Goal: Obtain resource: Obtain resource

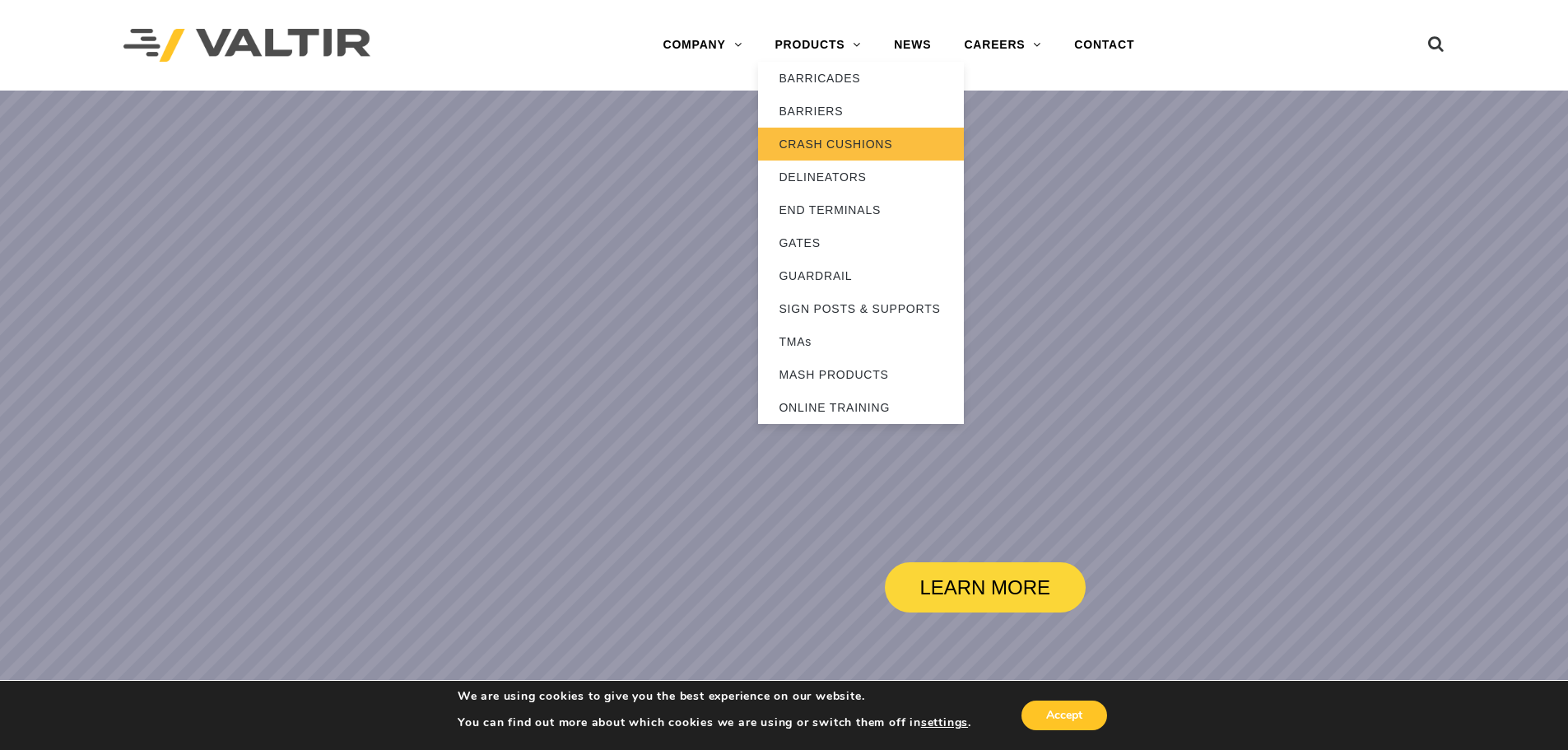
click at [818, 147] on link "CRASH CUSHIONS" at bounding box center [860, 145] width 206 height 33
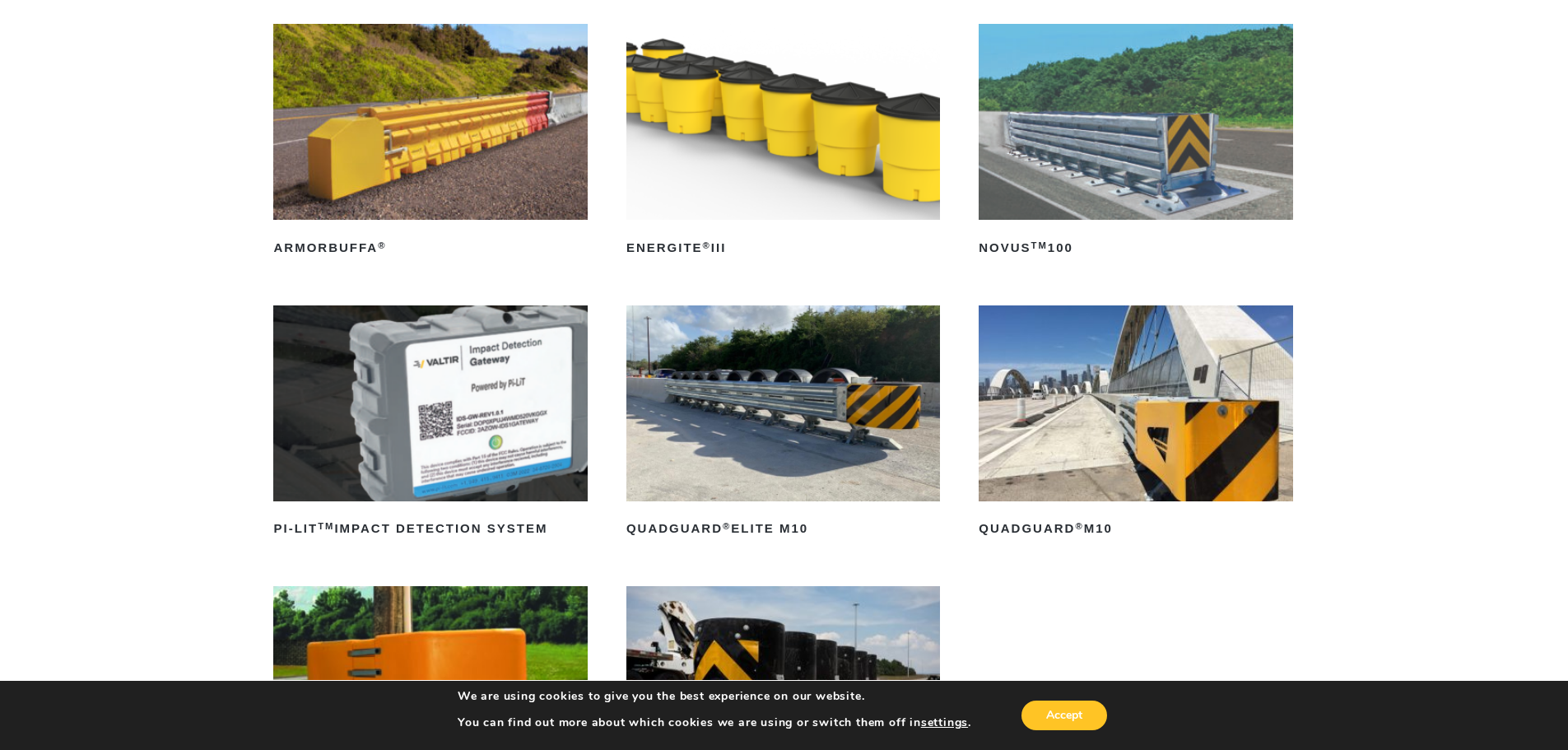
scroll to position [247, 0]
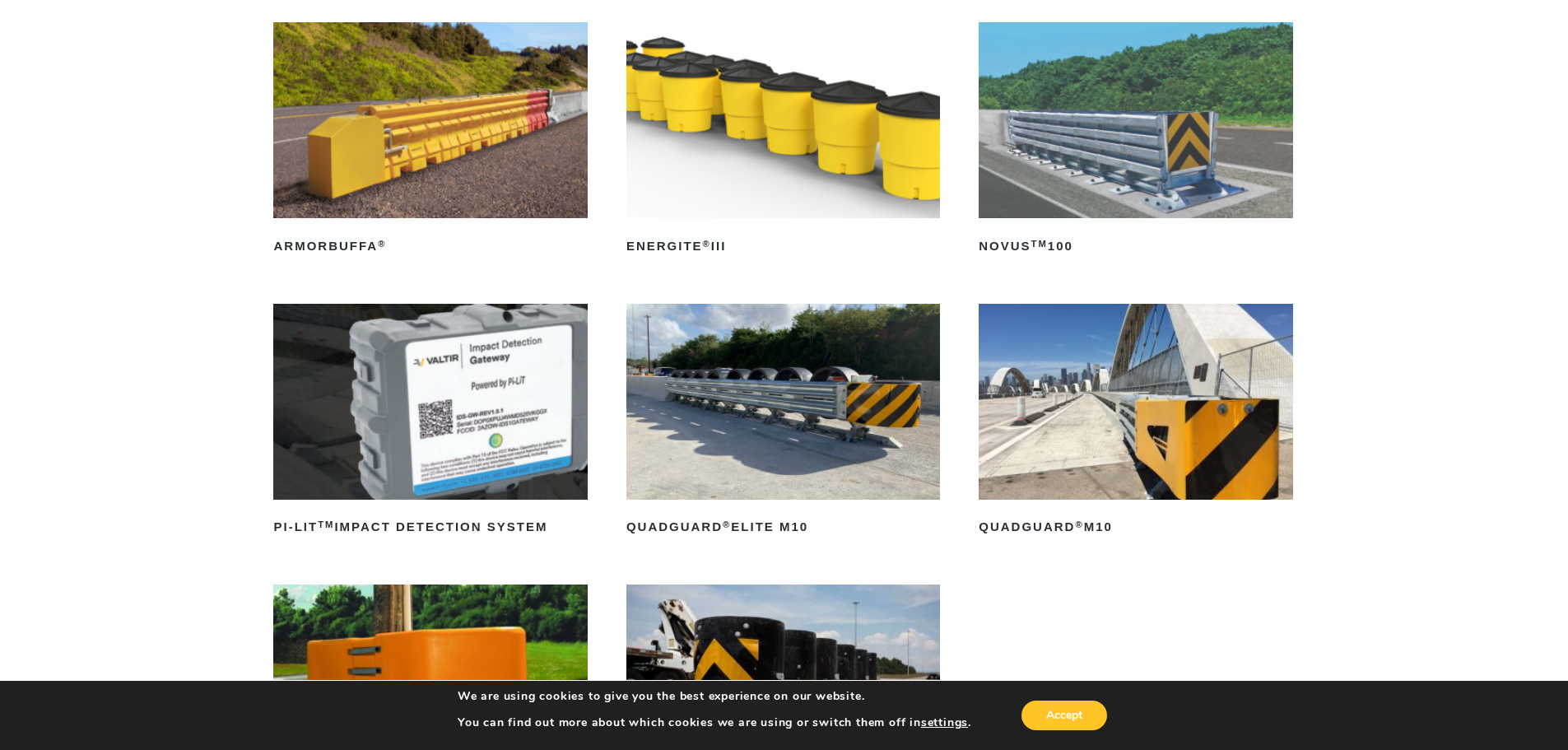
click at [1058, 421] on img at bounding box center [1135, 402] width 314 height 196
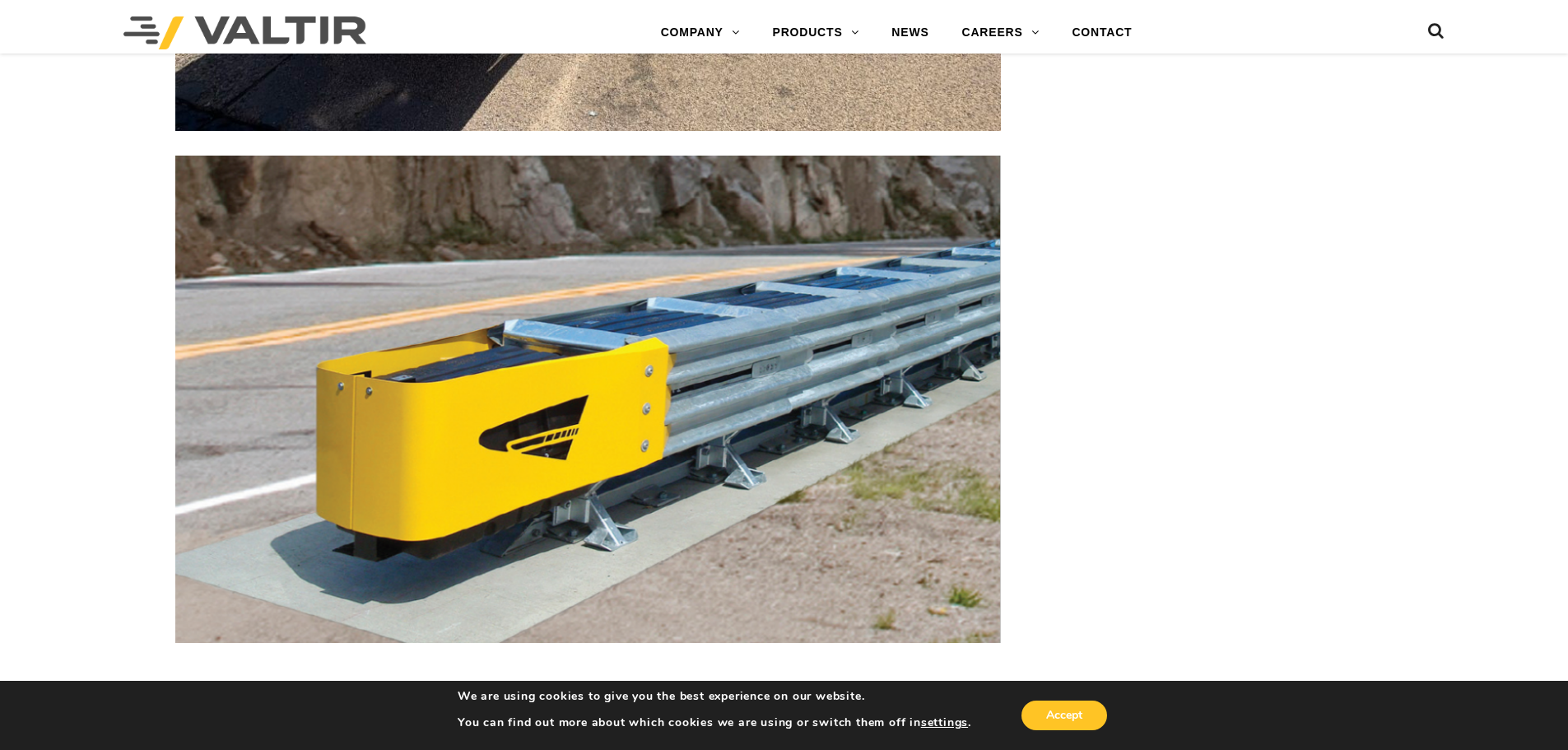
scroll to position [6010, 0]
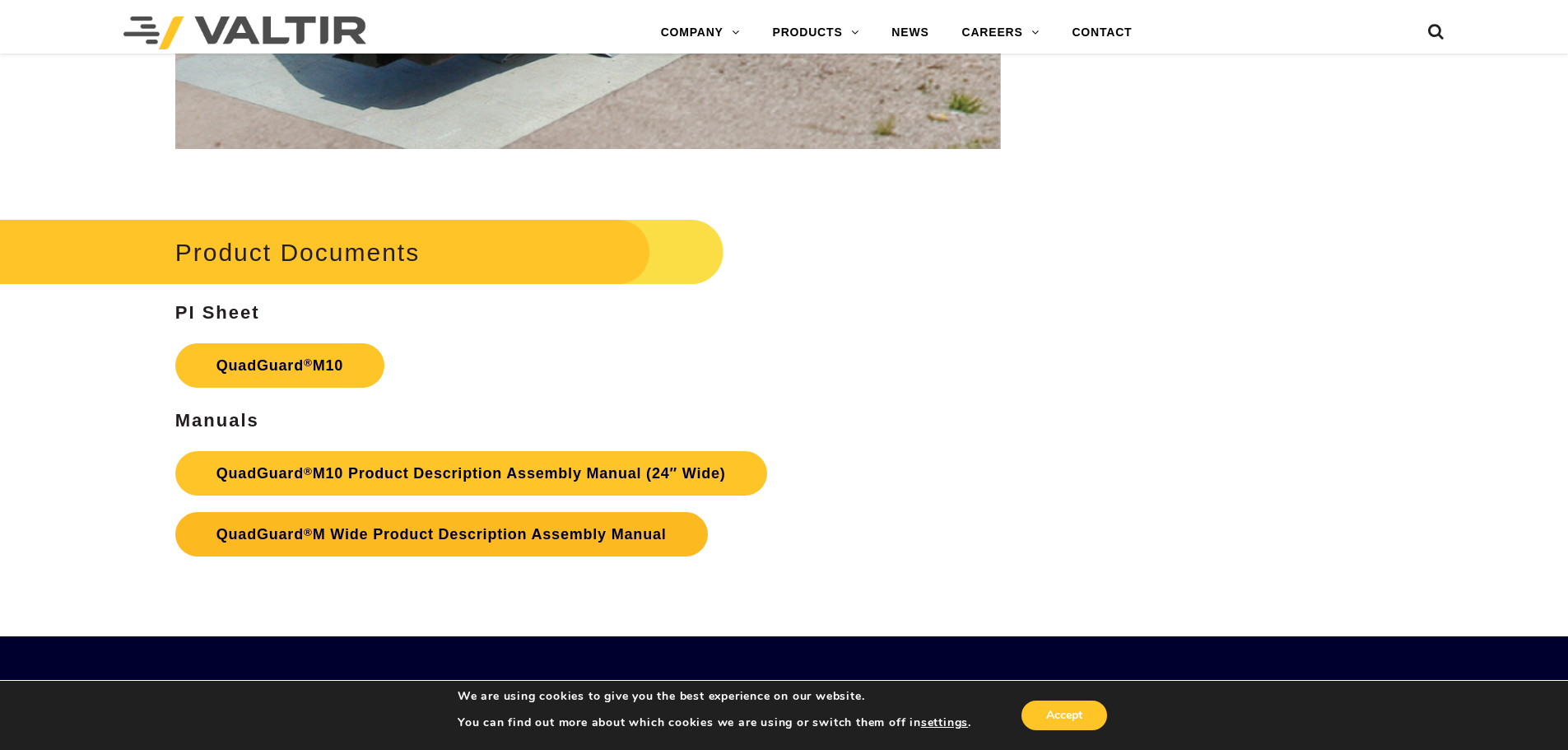
click at [357, 531] on link "QuadGuard ® M Wide Product Description Assembly Manual" at bounding box center [442, 534] width 532 height 45
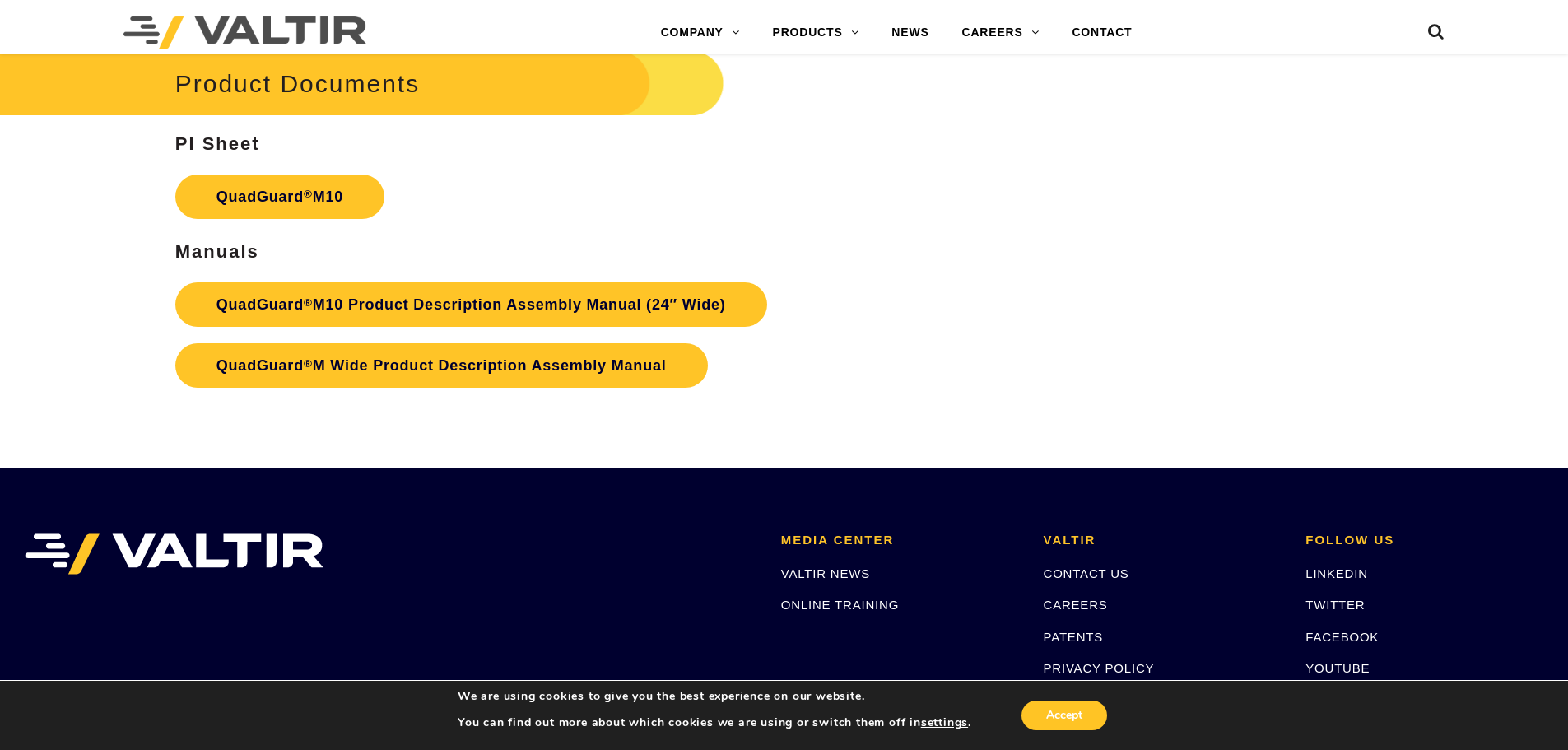
scroll to position [6175, 0]
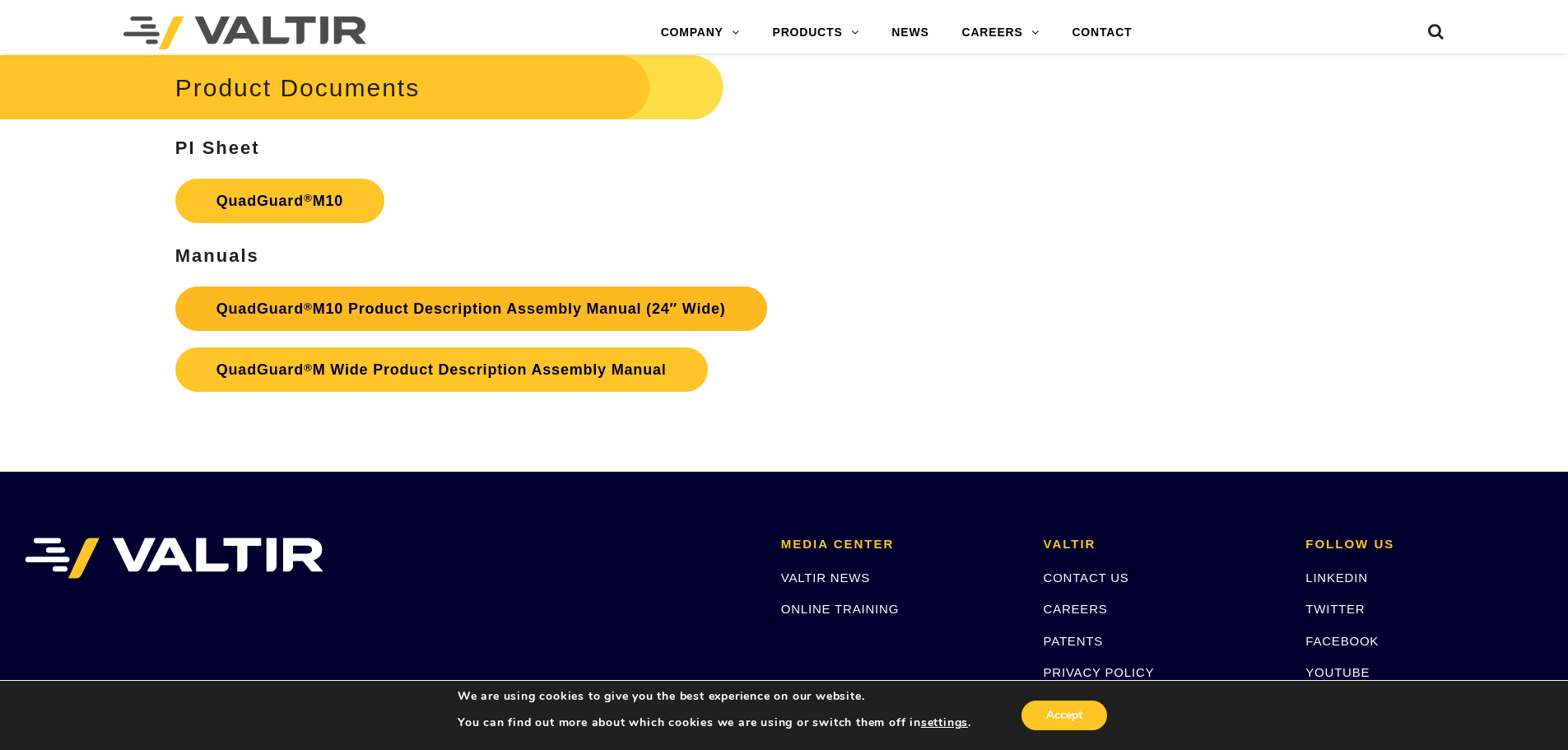
click at [490, 327] on link "QuadGuard ® M10 Product Description Assembly Manual (24″ Wide)" at bounding box center [471, 308] width 592 height 45
